Goal: Task Accomplishment & Management: Use online tool/utility

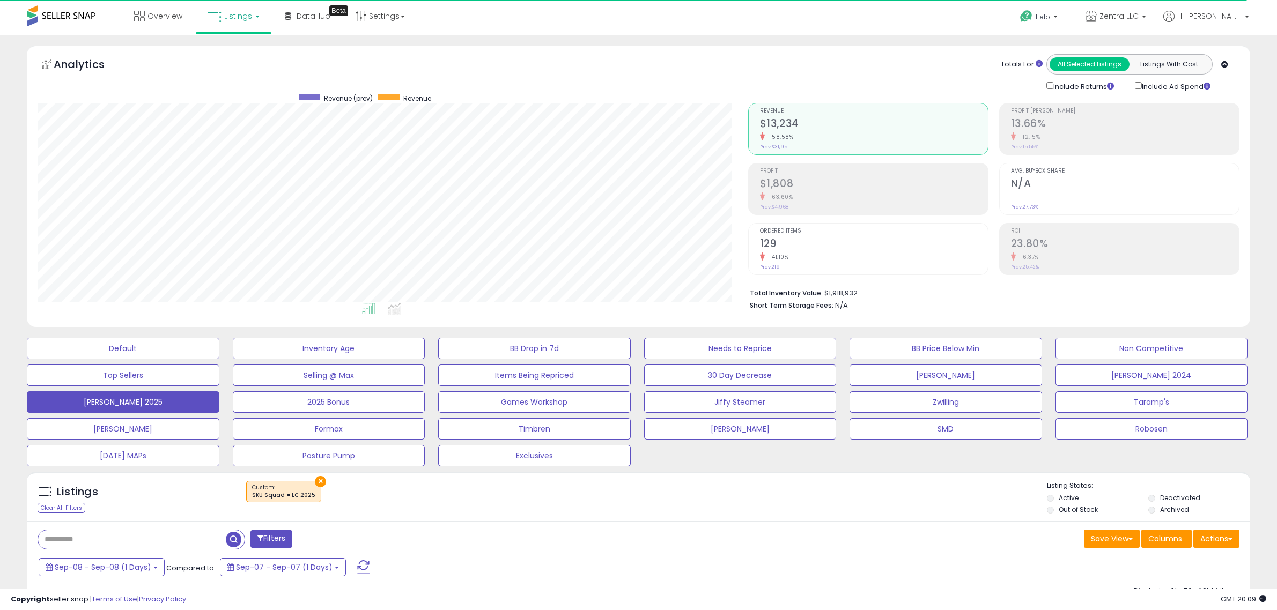
select select "**"
click at [363, 606] on div "Full/Half" at bounding box center [362, 611] width 39 height 11
click at [360, 561] on span at bounding box center [363, 568] width 13 height 14
click at [0, 0] on div "Retrieving listings data.." at bounding box center [0, 0] width 0 height 0
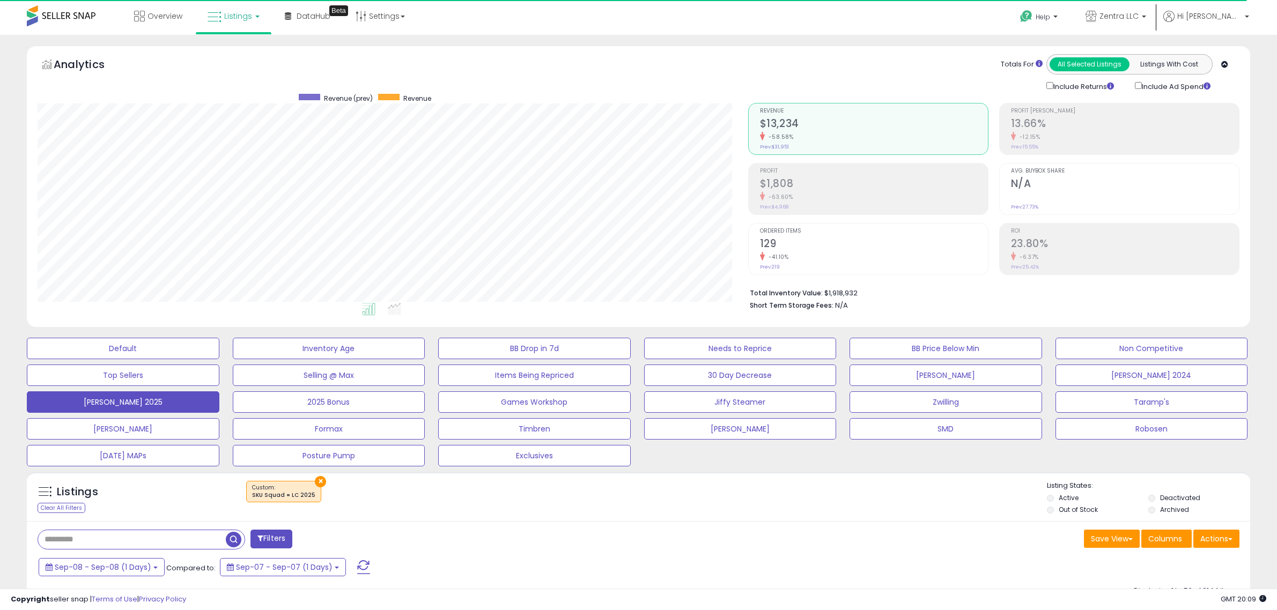
click at [0, 0] on div "Retrieving listings data.." at bounding box center [0, 0] width 0 height 0
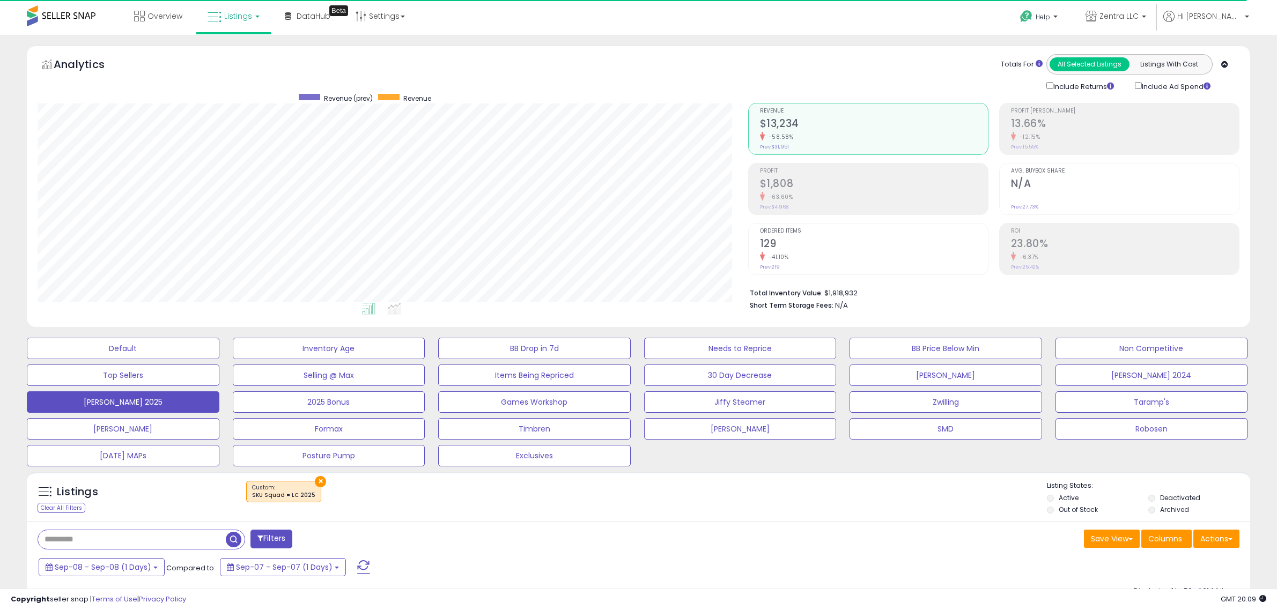
click at [0, 0] on div "Retrieving listings data.." at bounding box center [0, 0] width 0 height 0
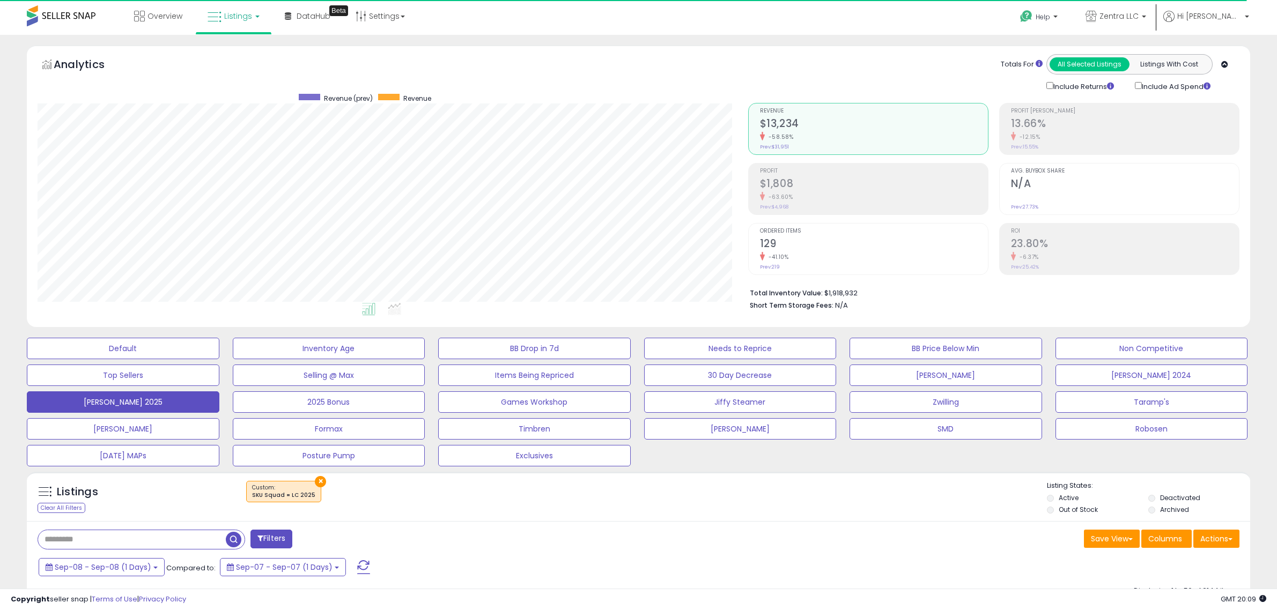
click at [0, 0] on div "Retrieving listings data.." at bounding box center [0, 0] width 0 height 0
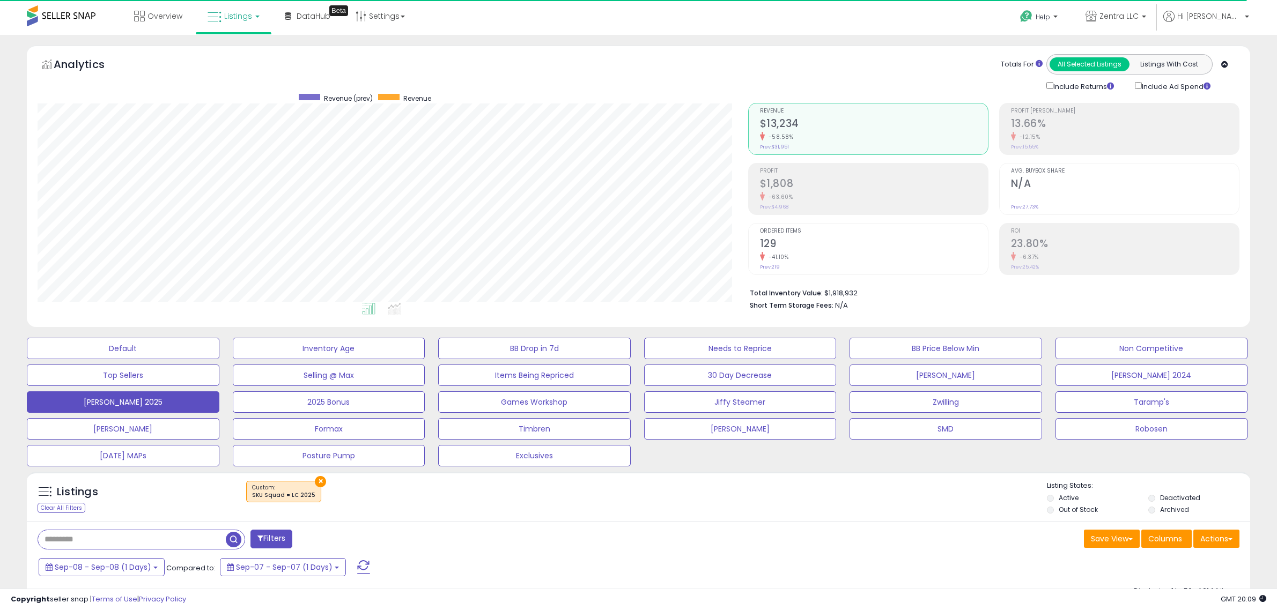
click at [0, 0] on div "Retrieving listings data.." at bounding box center [0, 0] width 0 height 0
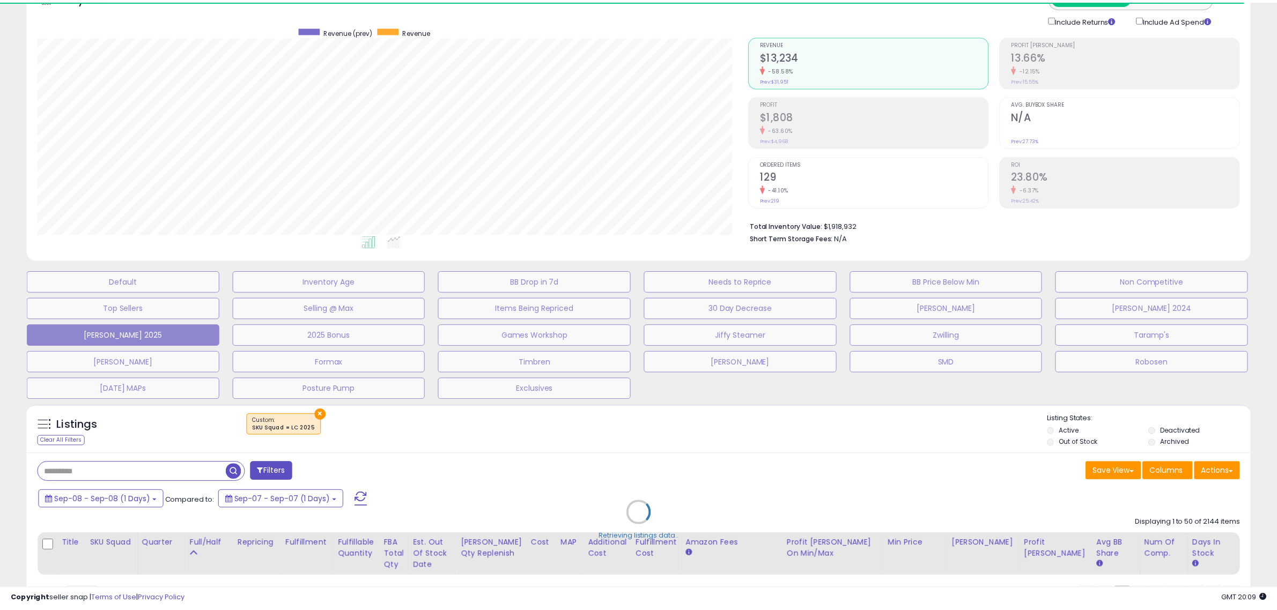
scroll to position [220, 716]
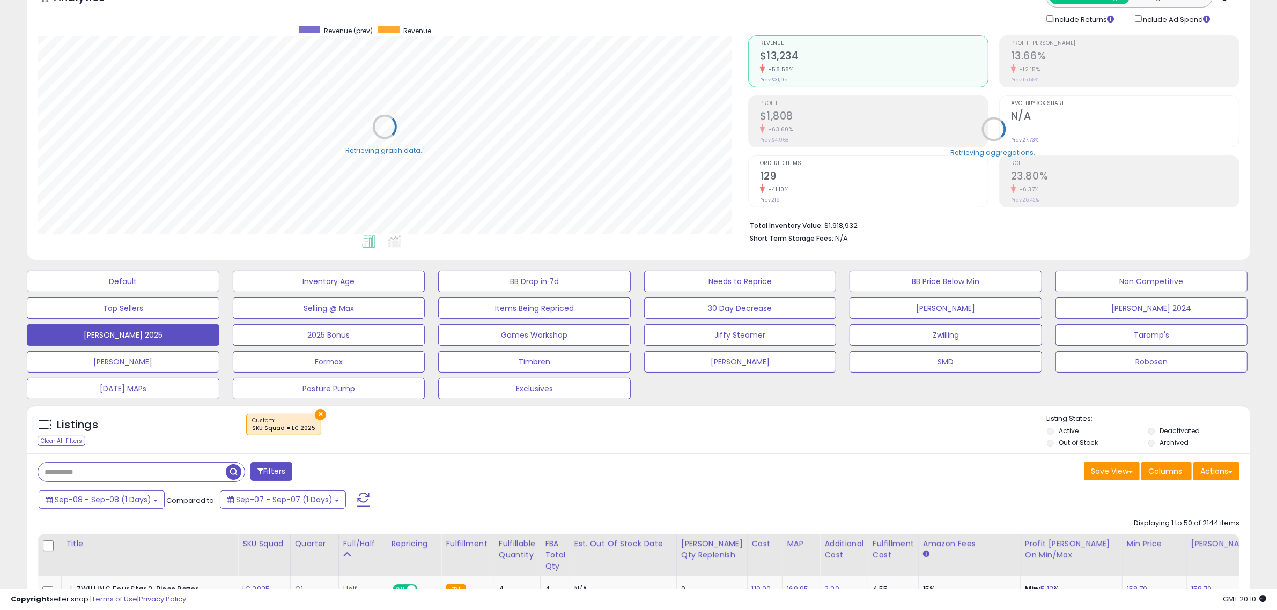
drag, startPoint x: 731, startPoint y: 481, endPoint x: 735, endPoint y: 476, distance: 6.8
click at [731, 481] on div "Save View Save As New View Update Current View Columns Actions Import Import Wa…" at bounding box center [943, 472] width 609 height 21
